Goal: Obtain resource: Download file/media

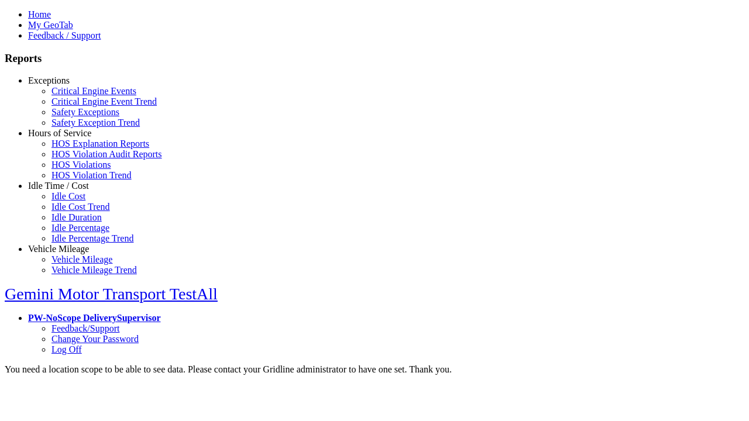
click at [67, 85] on link "Exceptions" at bounding box center [49, 80] width 42 height 10
click at [76, 117] on link "Safety Exceptions" at bounding box center [85, 112] width 68 height 10
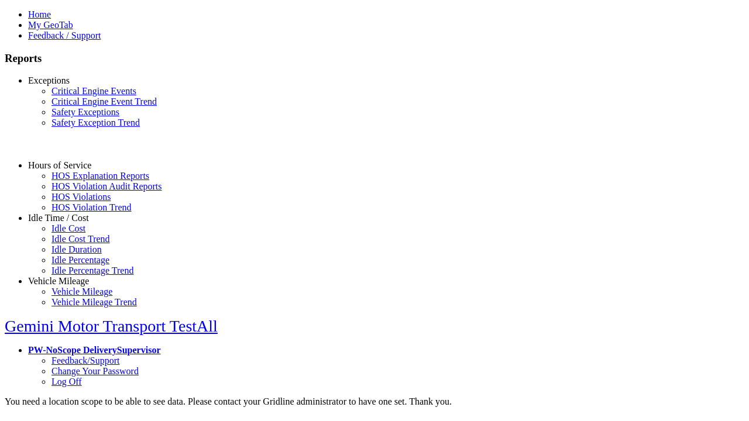
select select "**"
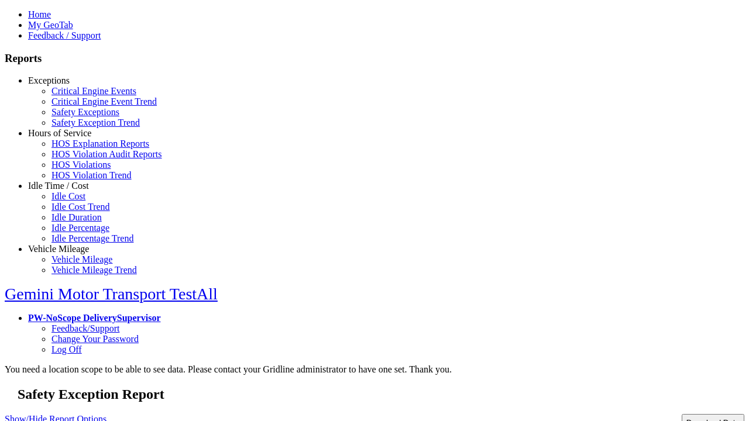
click at [688, 414] on button "Download Data" at bounding box center [712, 422] width 63 height 17
